Goal: Navigation & Orientation: Find specific page/section

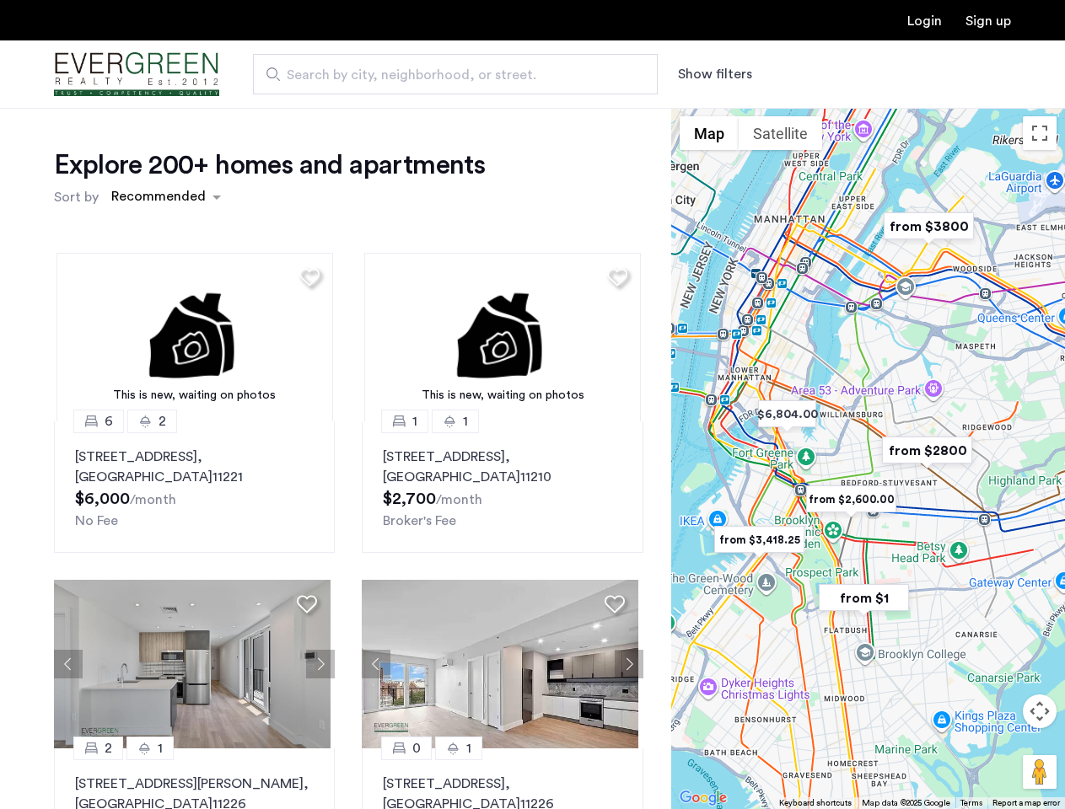
click at [713, 74] on button "Show filters" at bounding box center [715, 74] width 74 height 20
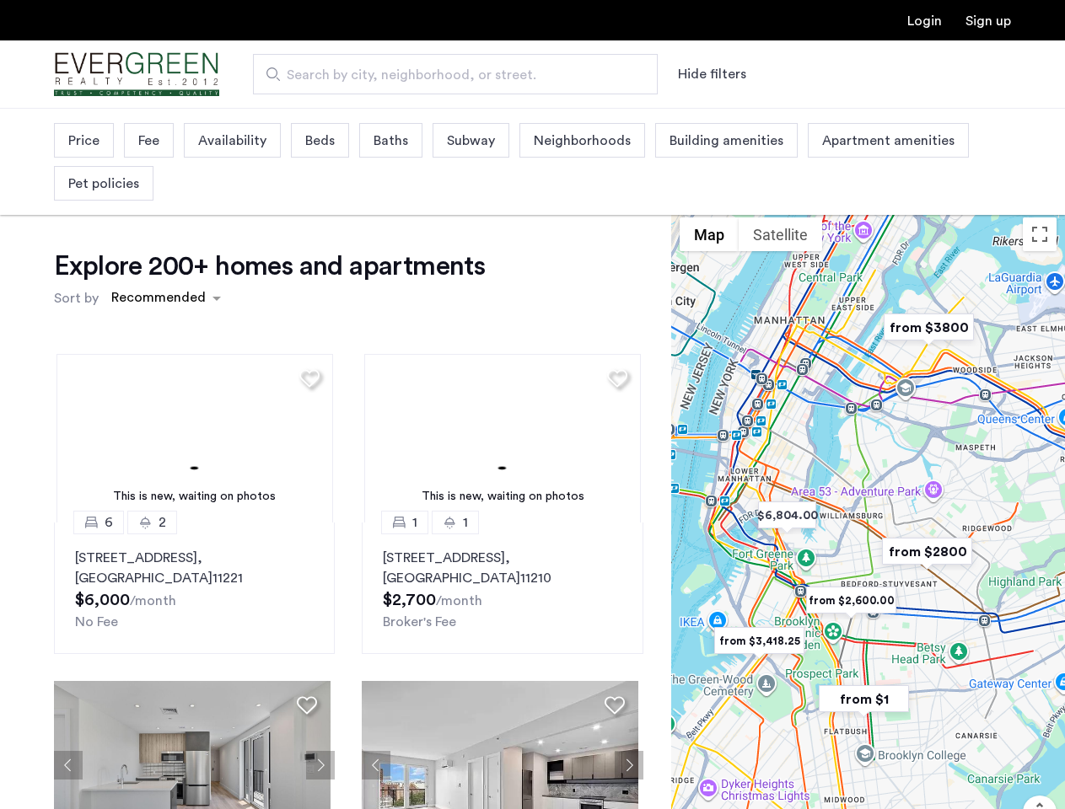
click at [165, 197] on div "Explore 200+ homes and apartments Sort by Recommended This is new, waiting on p…" at bounding box center [532, 564] width 1065 height 912
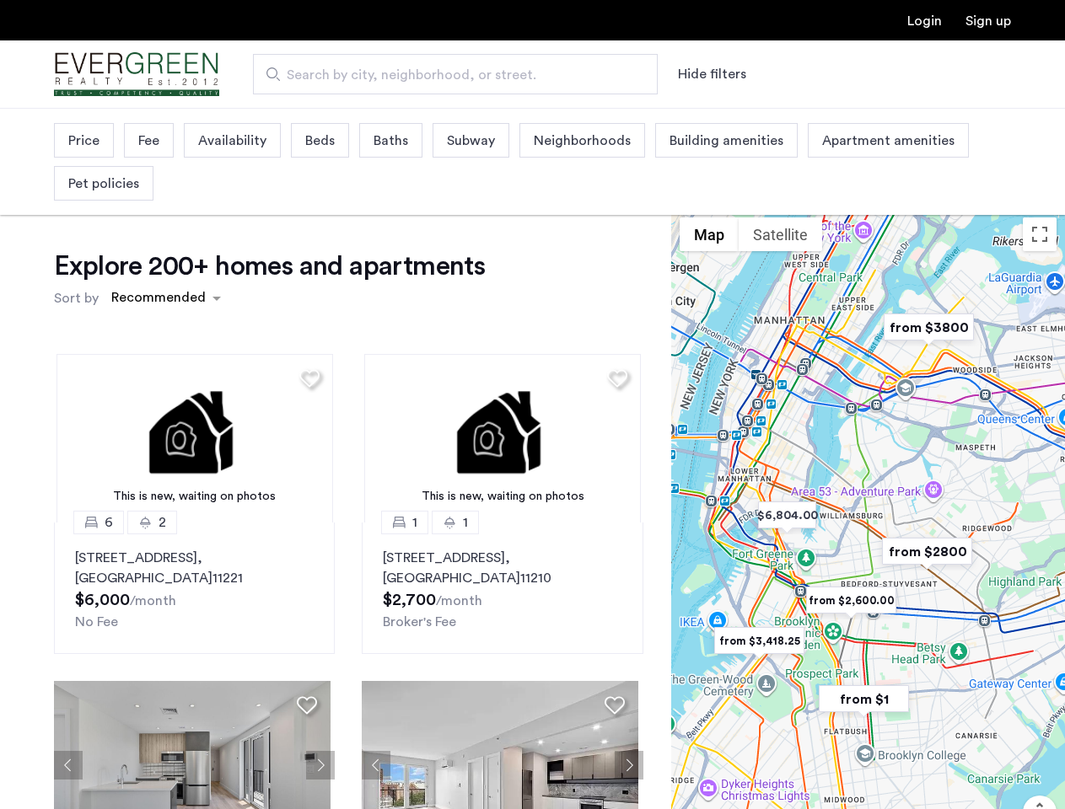
click at [307, 277] on h1 "Explore 200+ homes and apartments" at bounding box center [269, 267] width 431 height 34
click at [192, 337] on div "Explore 200+ homes and apartments Sort by Recommended This is new, waiting on p…" at bounding box center [348, 581] width 589 height 663
click at [192, 487] on img at bounding box center [194, 438] width 277 height 169
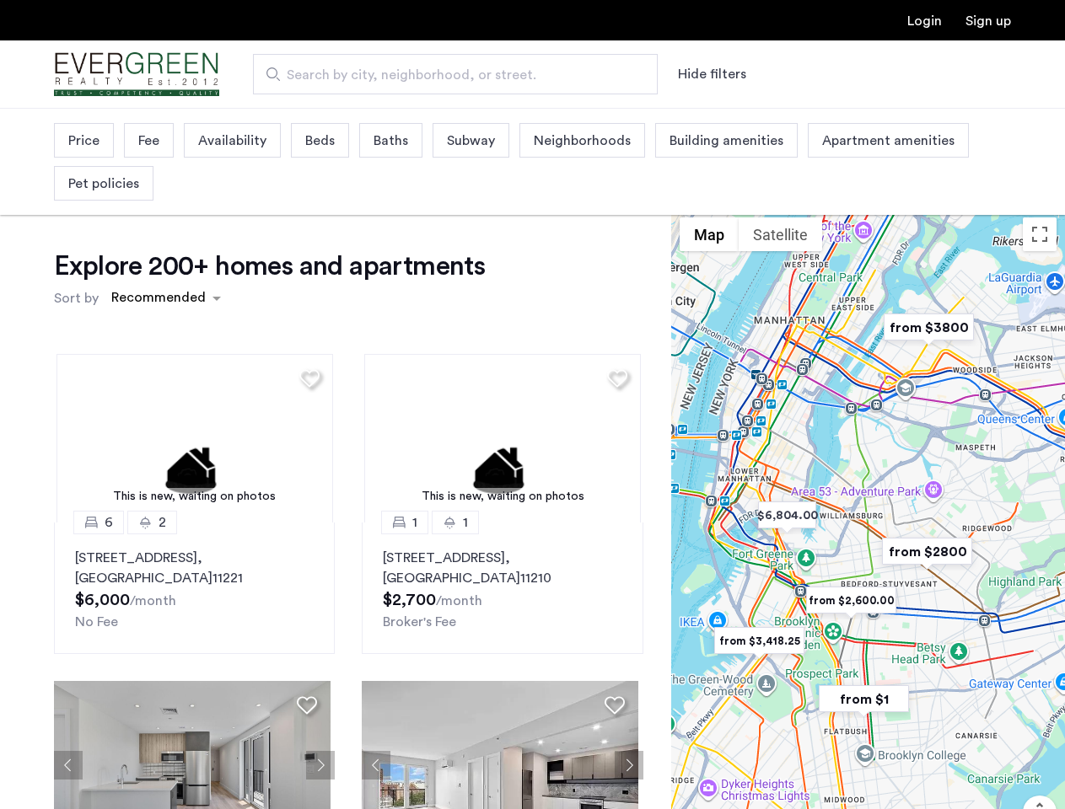
click at [610, 277] on div "Explore 200+ homes and apartments Sort by Recommended" at bounding box center [348, 282] width 589 height 64
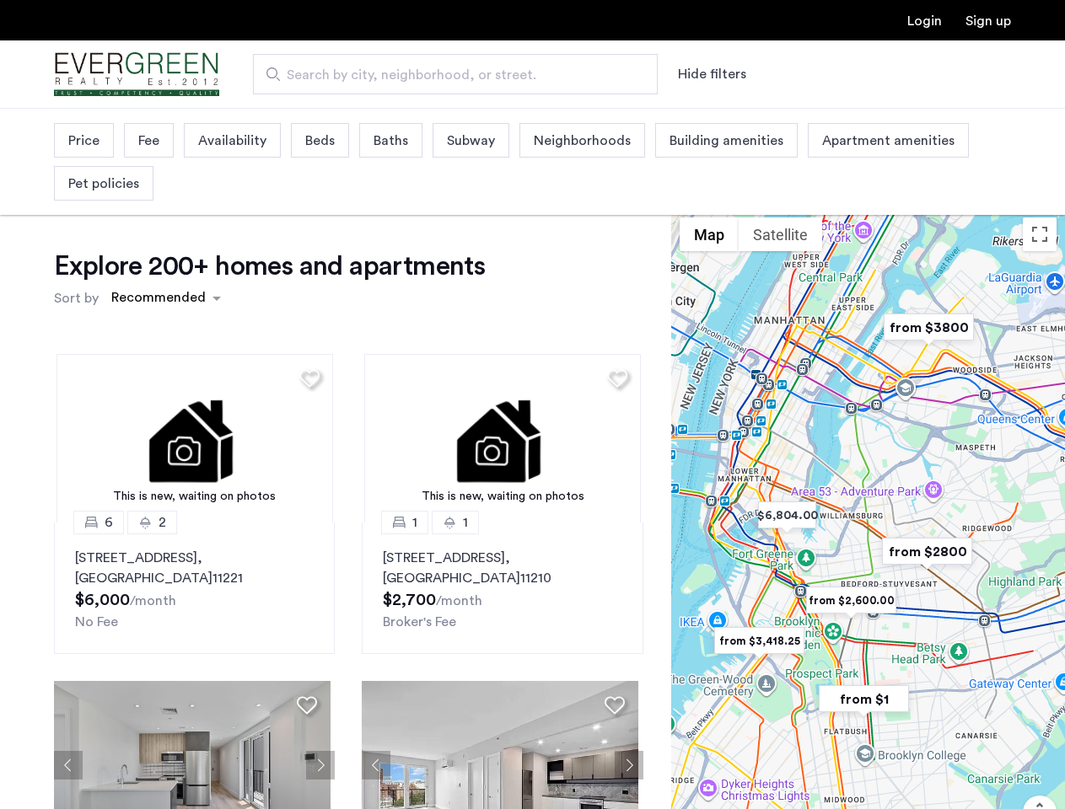
click at [496, 337] on div "Explore 200+ homes and apartments Sort by Recommended This is new, waiting on p…" at bounding box center [348, 581] width 589 height 663
click at [496, 487] on img at bounding box center [502, 438] width 277 height 169
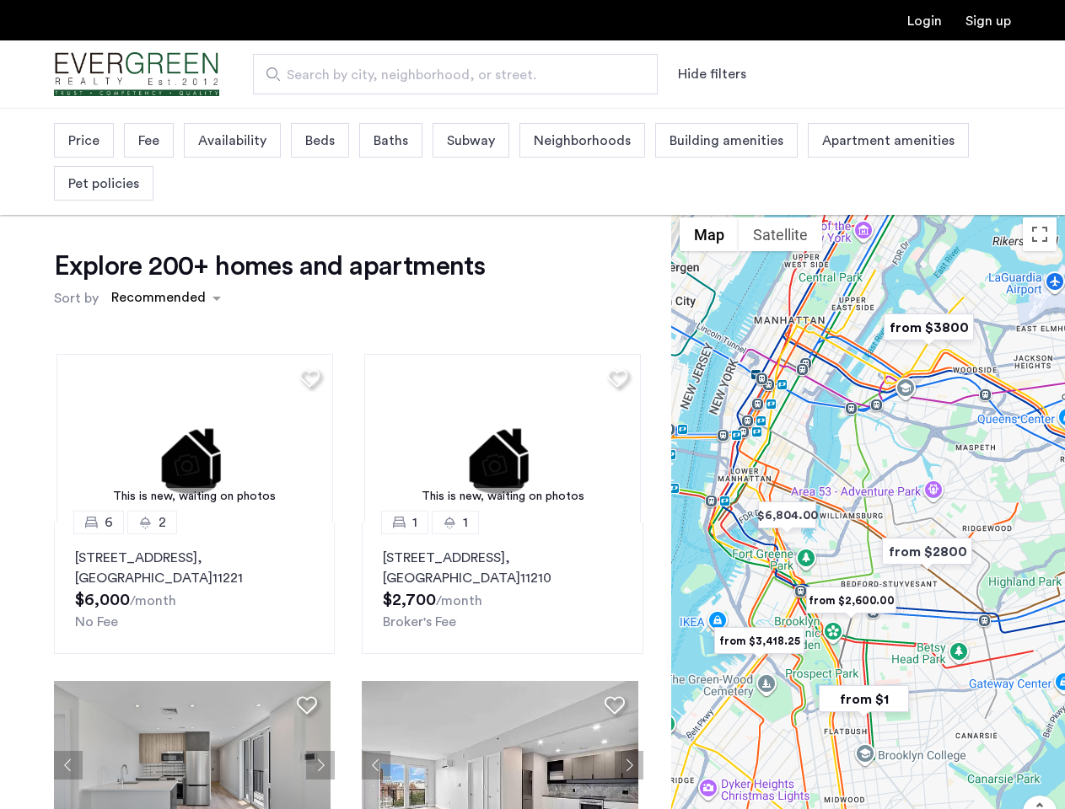
click at [68, 664] on div "This is new, waiting on photos 6 2 [STREET_ADDRESS] $6,000 /month No Fee This i…" at bounding box center [348, 627] width 616 height 572
click at [307, 604] on div "[STREET_ADDRESS] $6,000 /month No Fee" at bounding box center [194, 590] width 239 height 84
